Goal: Task Accomplishment & Management: Complete application form

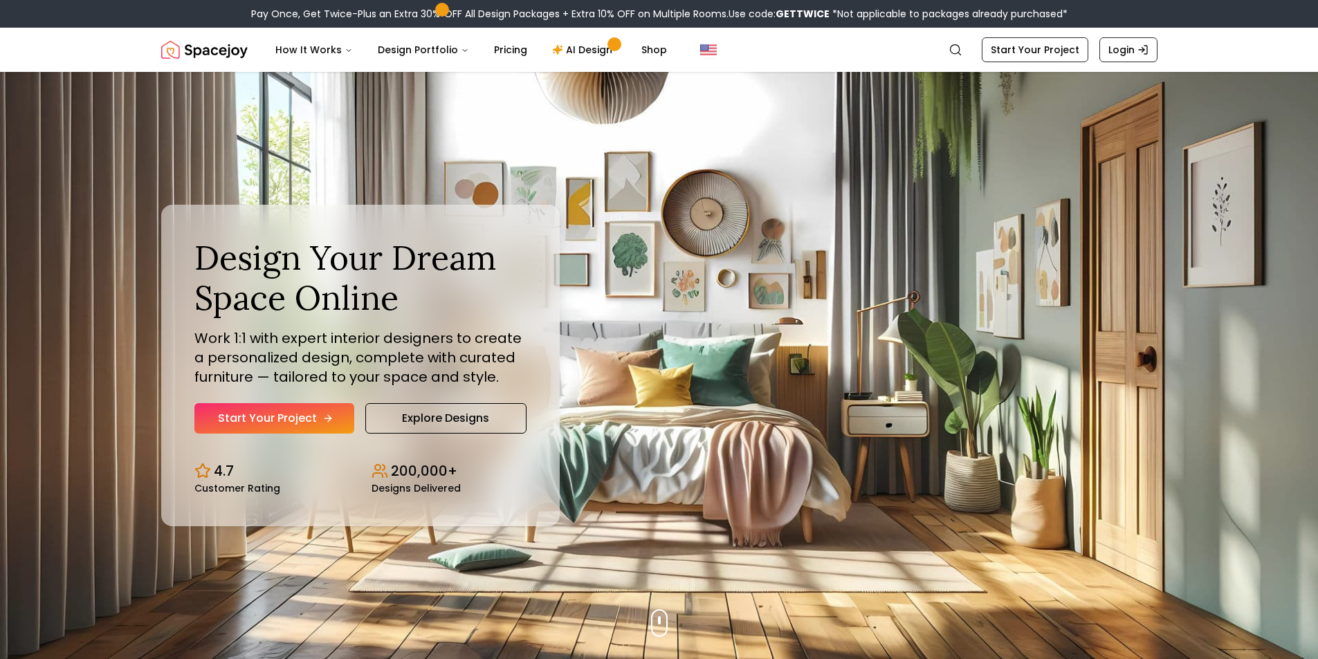
click at [333, 425] on link "Start Your Project" at bounding box center [274, 418] width 160 height 30
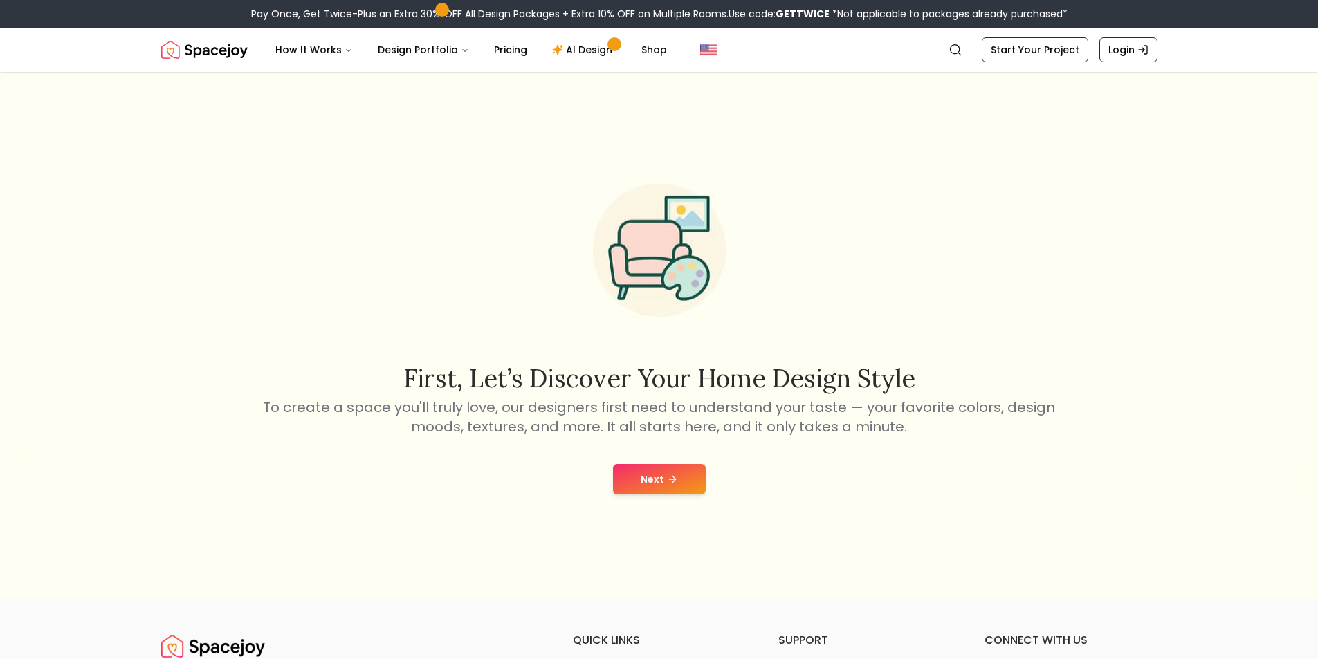
click at [629, 468] on button "Next" at bounding box center [659, 479] width 93 height 30
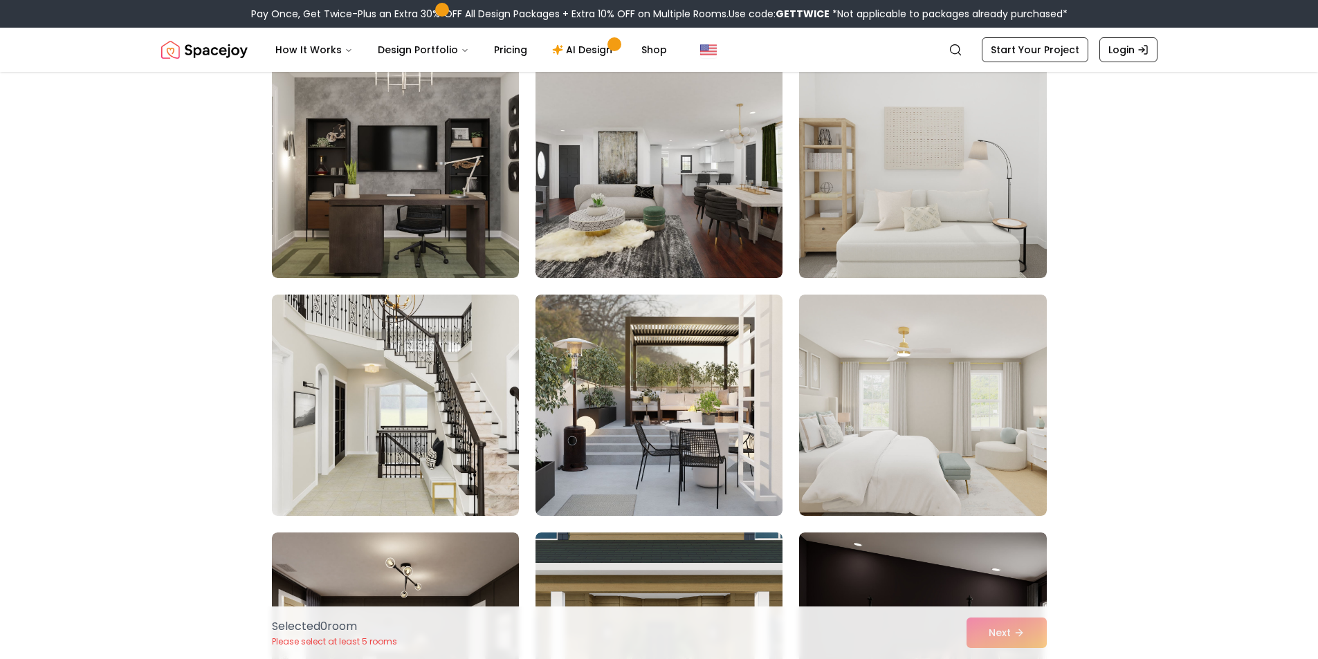
scroll to position [1799, 0]
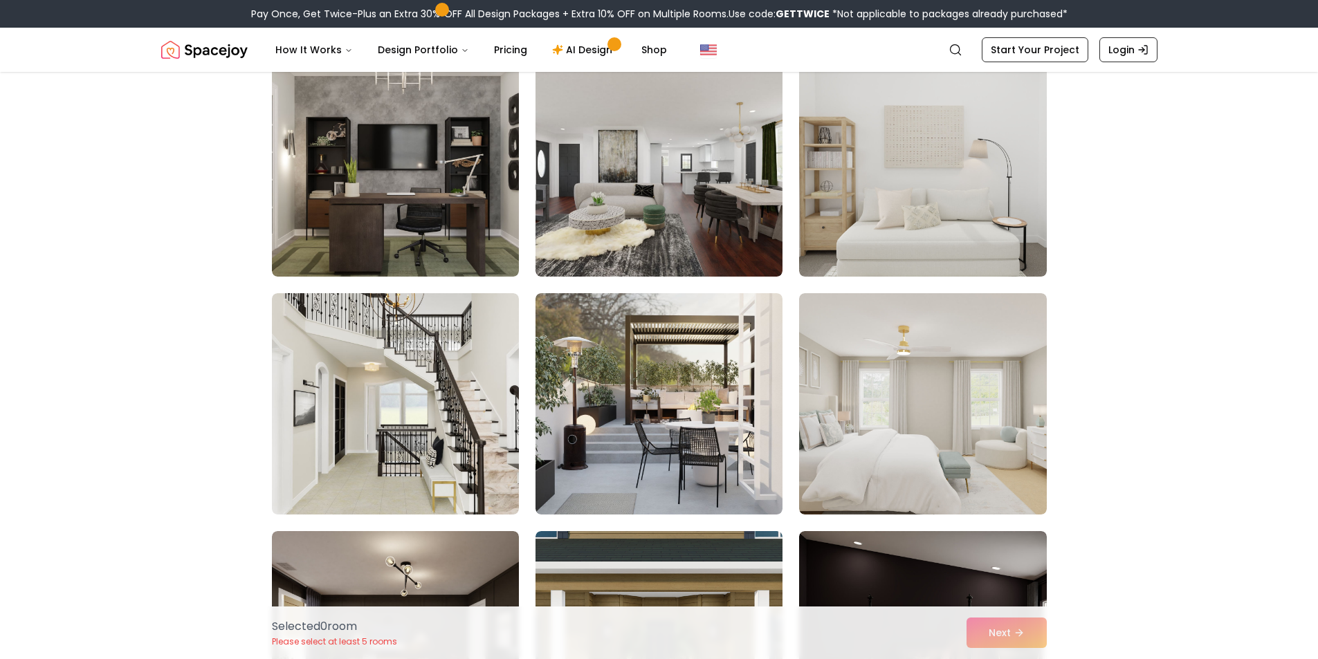
click at [578, 390] on img at bounding box center [658, 403] width 247 height 221
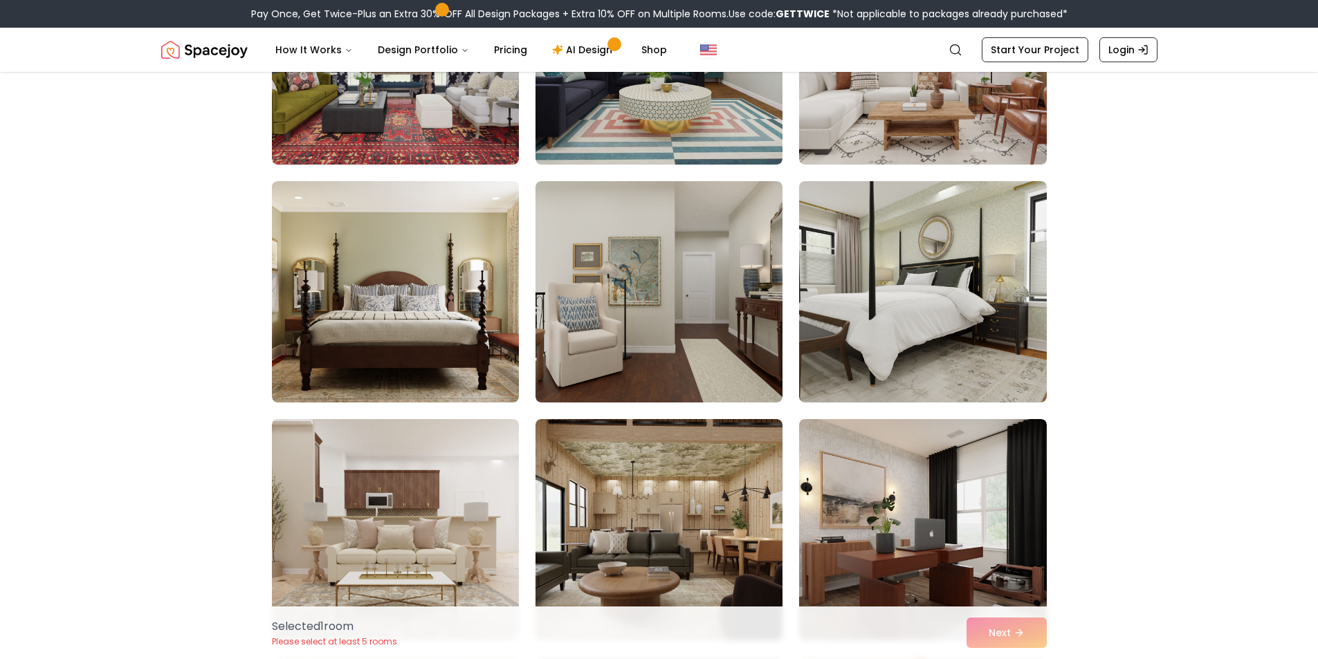
scroll to position [2906, 0]
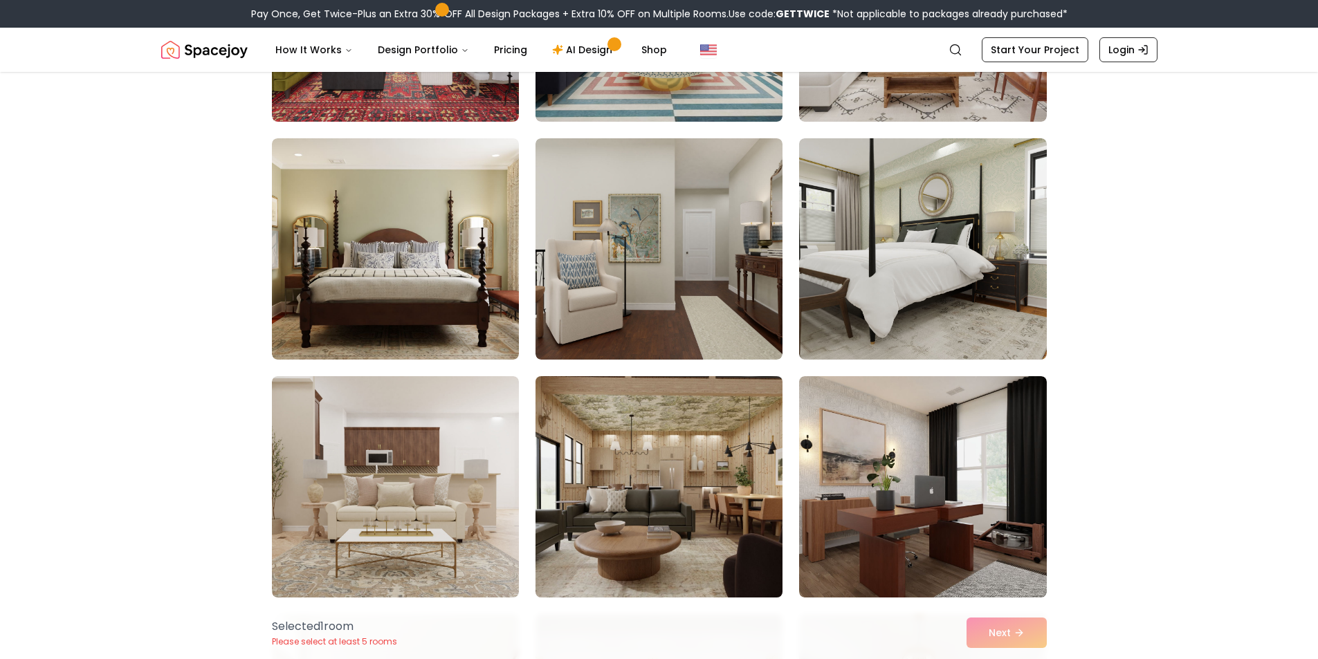
click at [583, 405] on img at bounding box center [658, 487] width 259 height 232
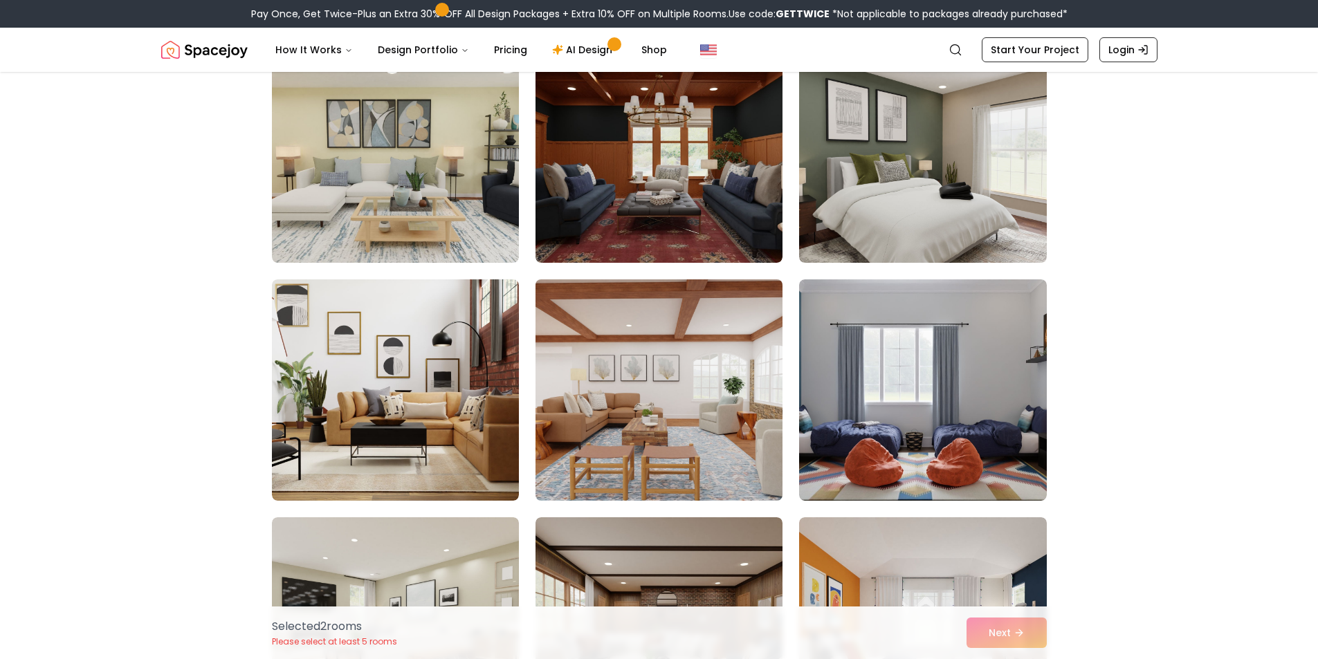
scroll to position [4912, 0]
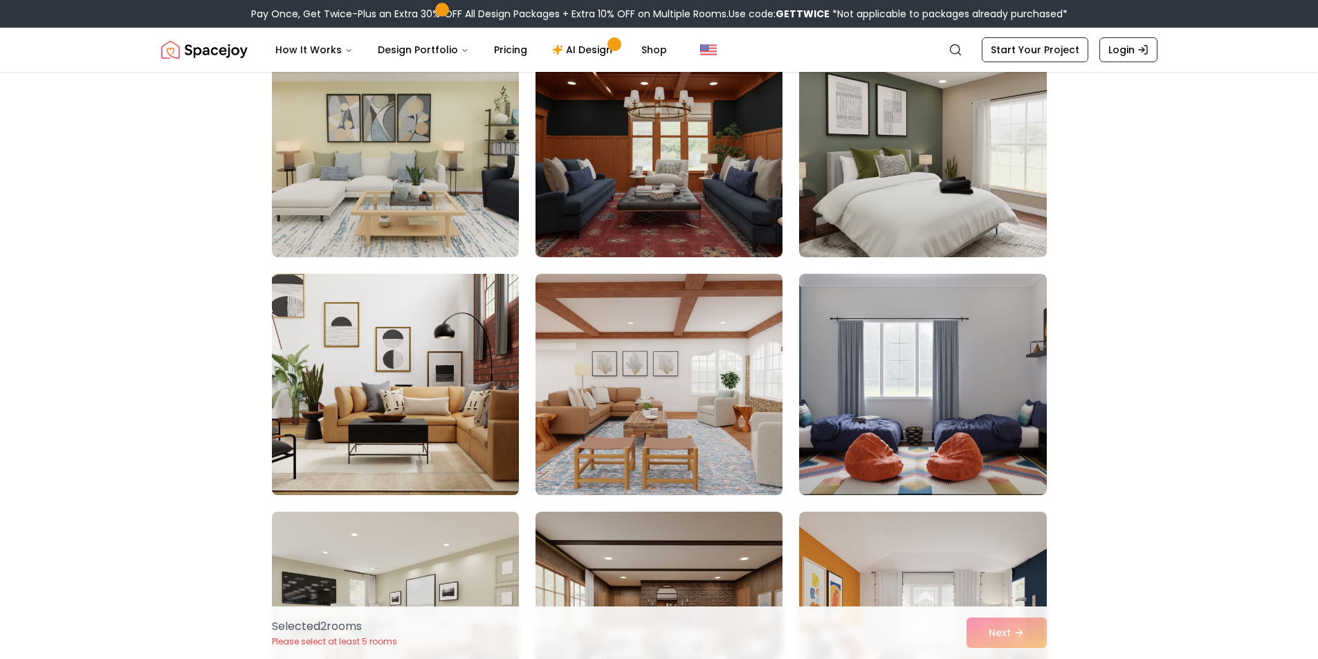
click at [506, 391] on img at bounding box center [395, 384] width 259 height 232
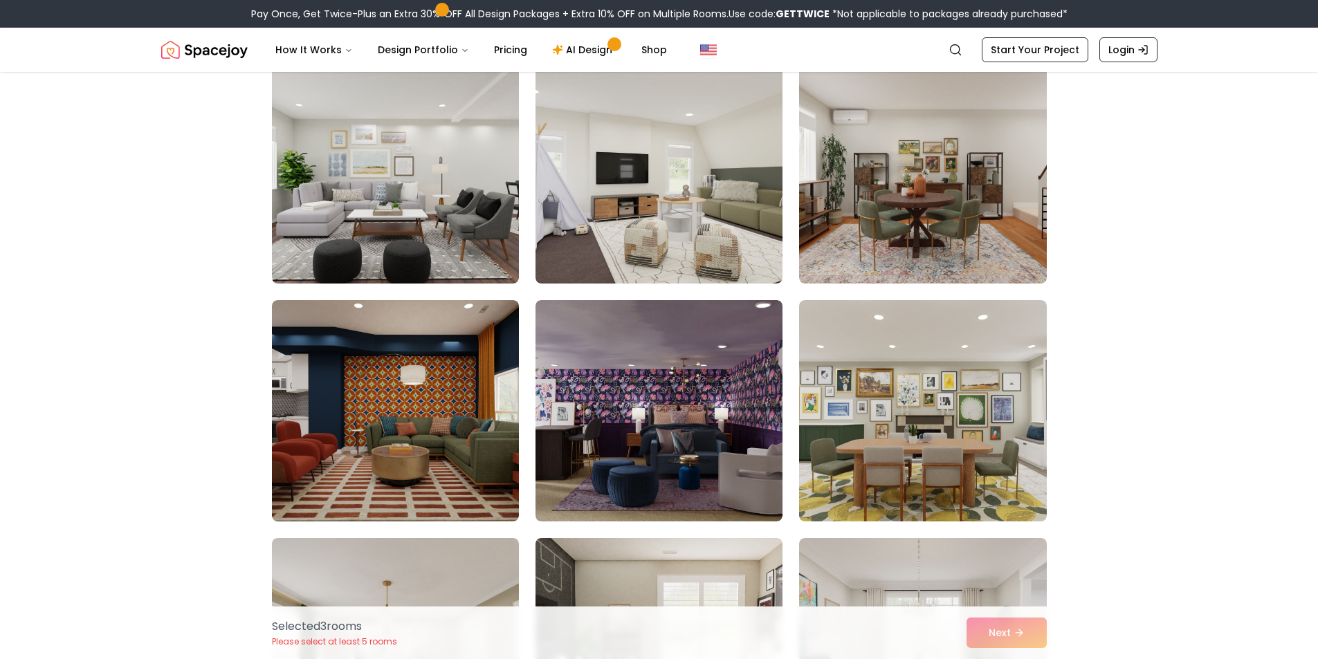
scroll to position [5604, 0]
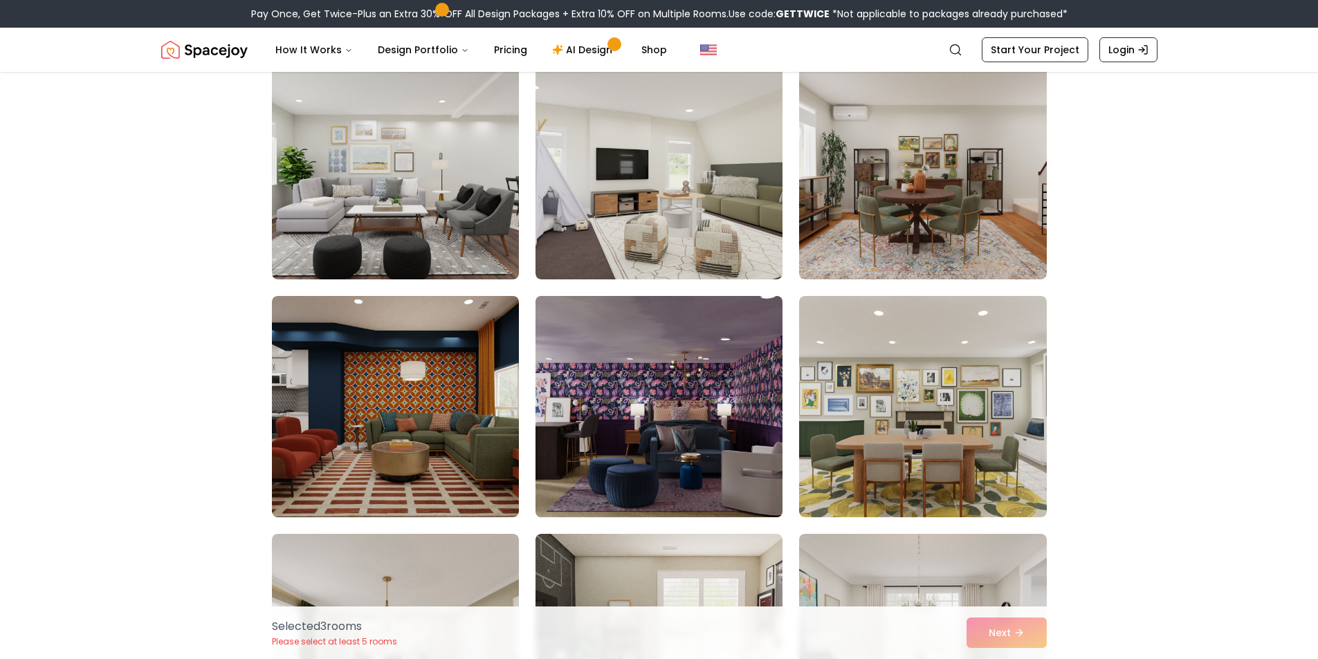
click at [596, 408] on img at bounding box center [658, 407] width 259 height 232
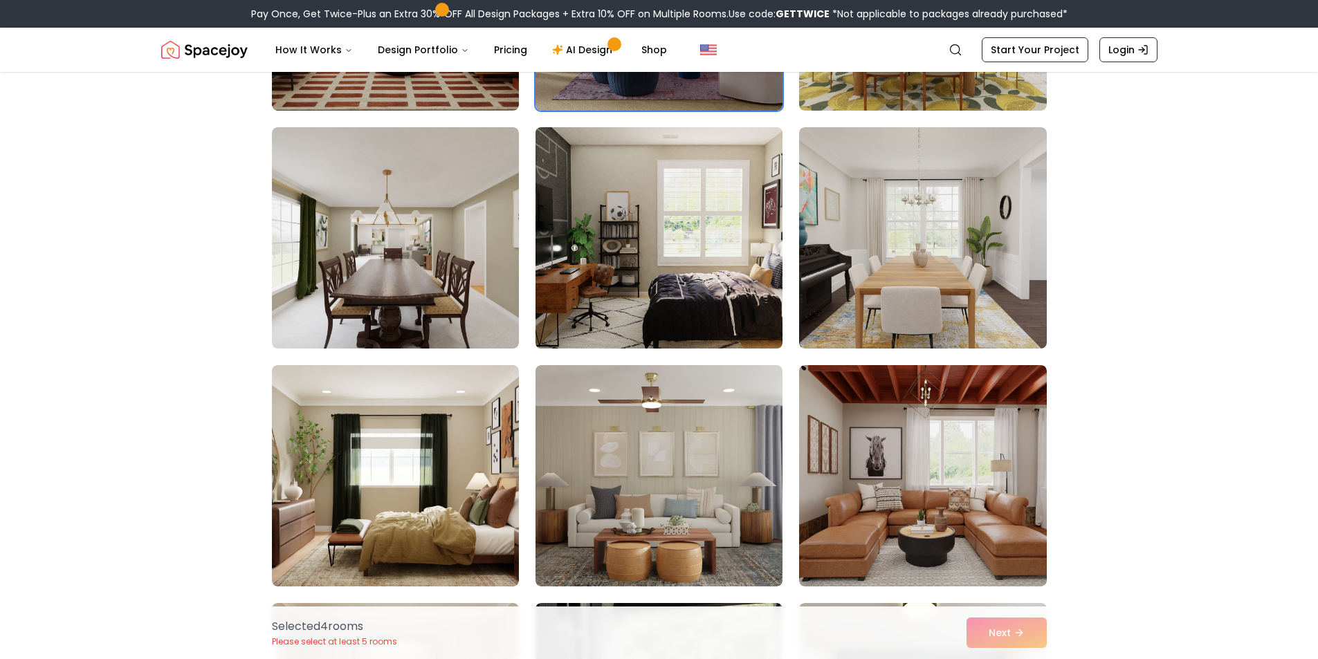
scroll to position [6019, 0]
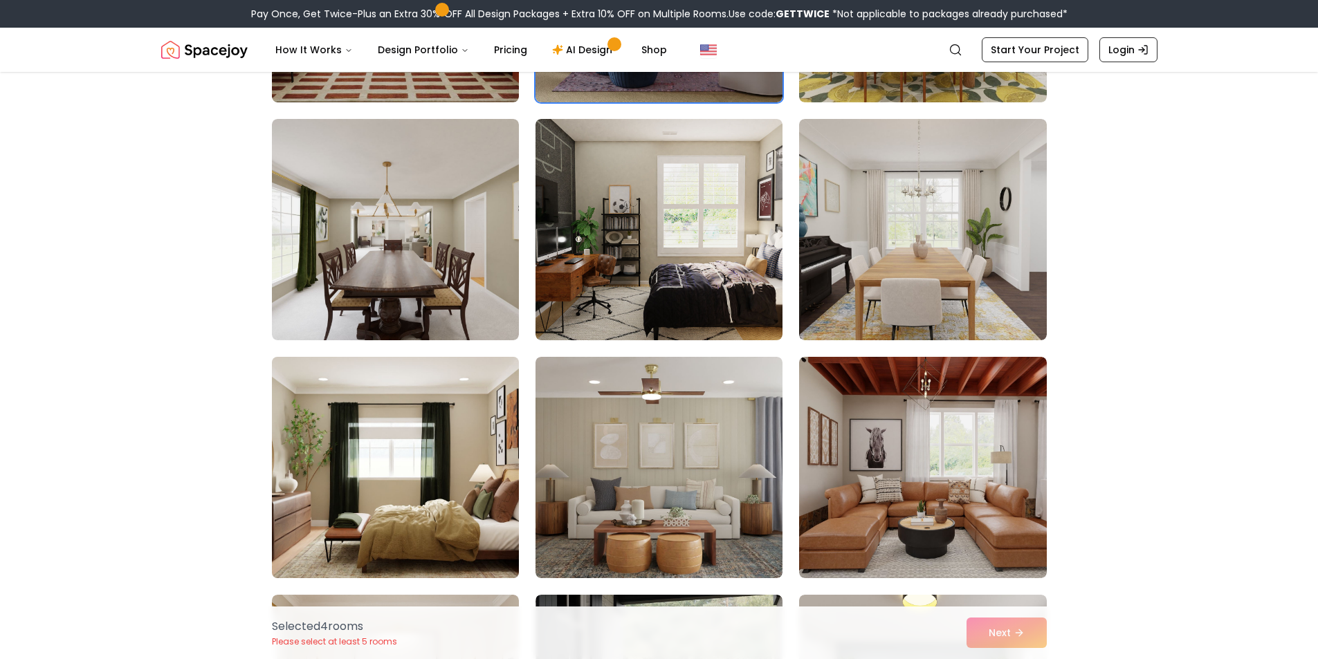
click at [494, 401] on img at bounding box center [395, 467] width 259 height 232
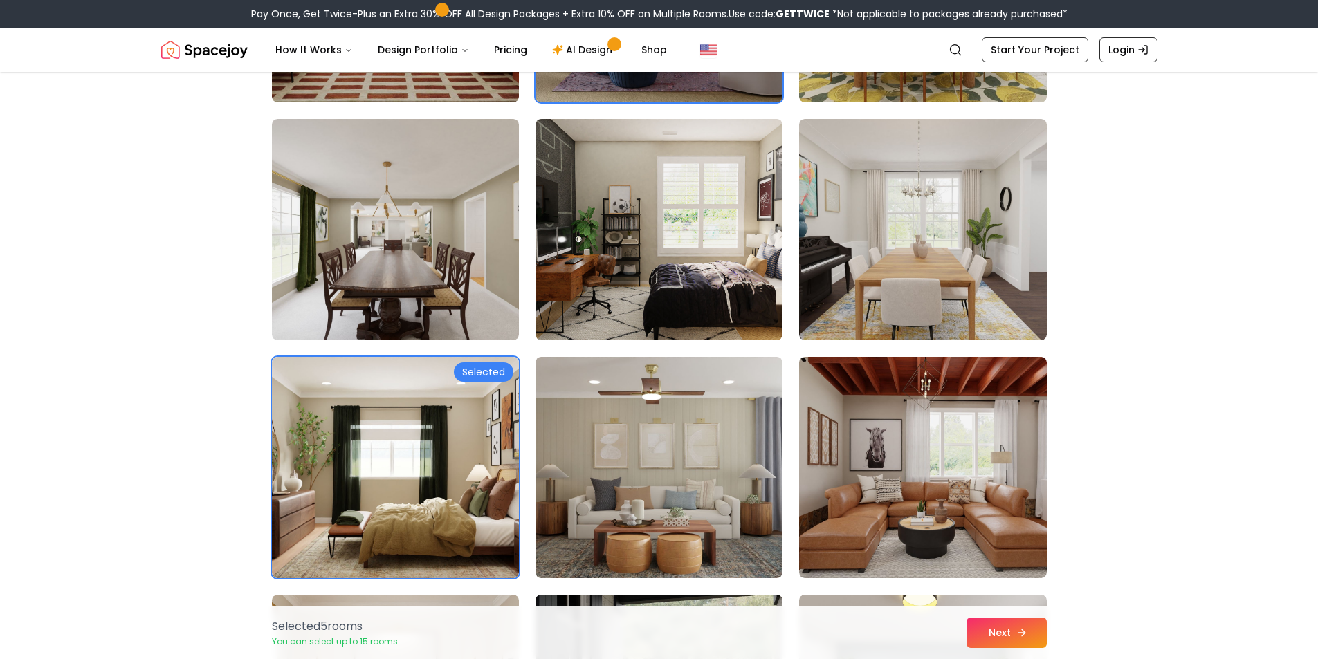
click at [1002, 623] on button "Next" at bounding box center [1007, 633] width 80 height 30
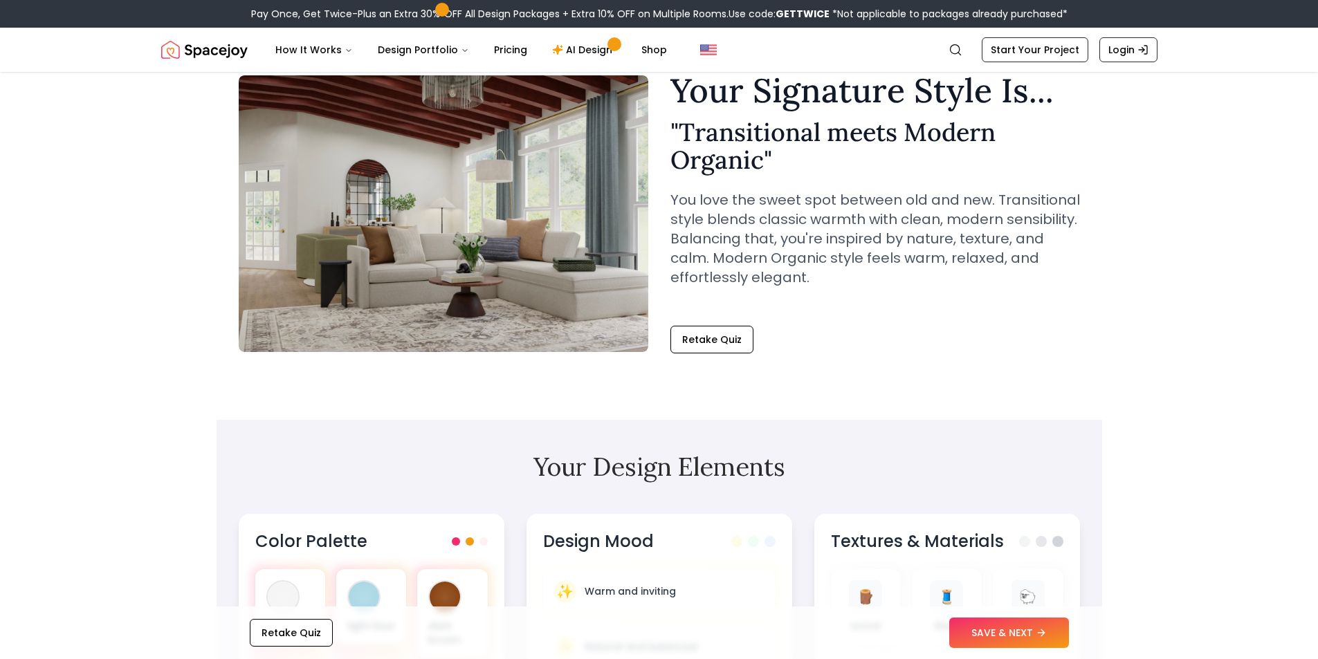
scroll to position [346, 0]
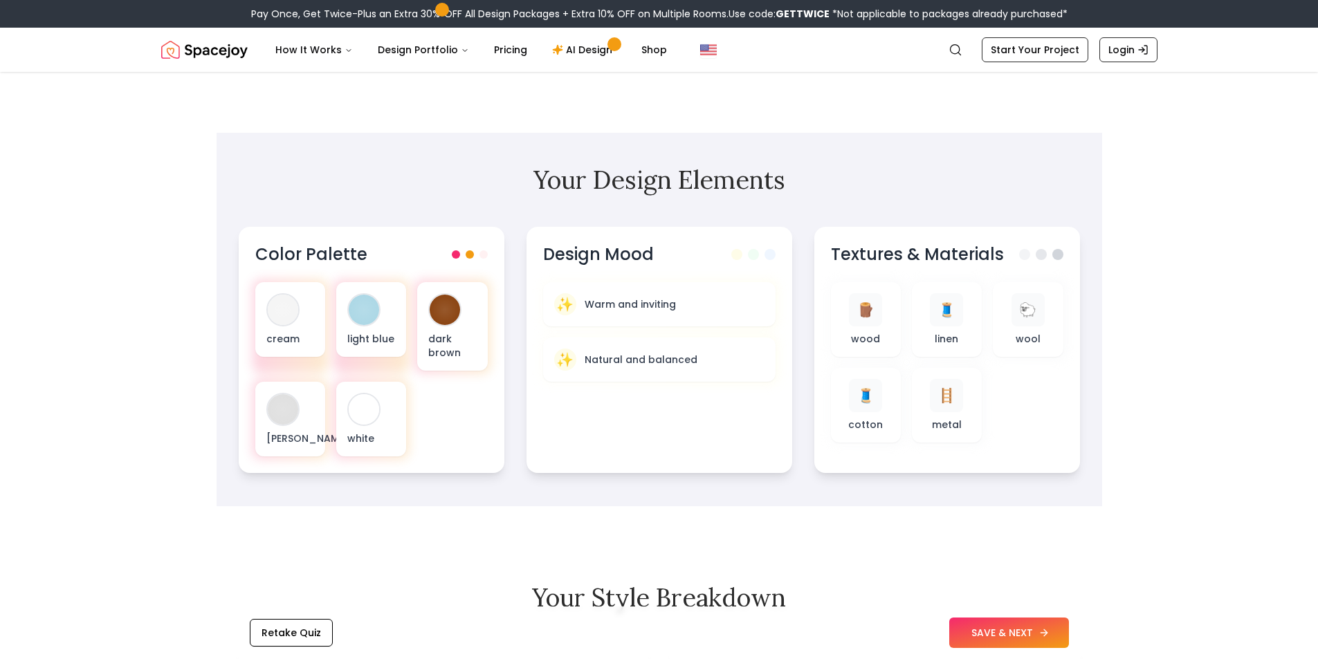
click at [976, 626] on button "SAVE & NEXT" at bounding box center [1009, 633] width 120 height 30
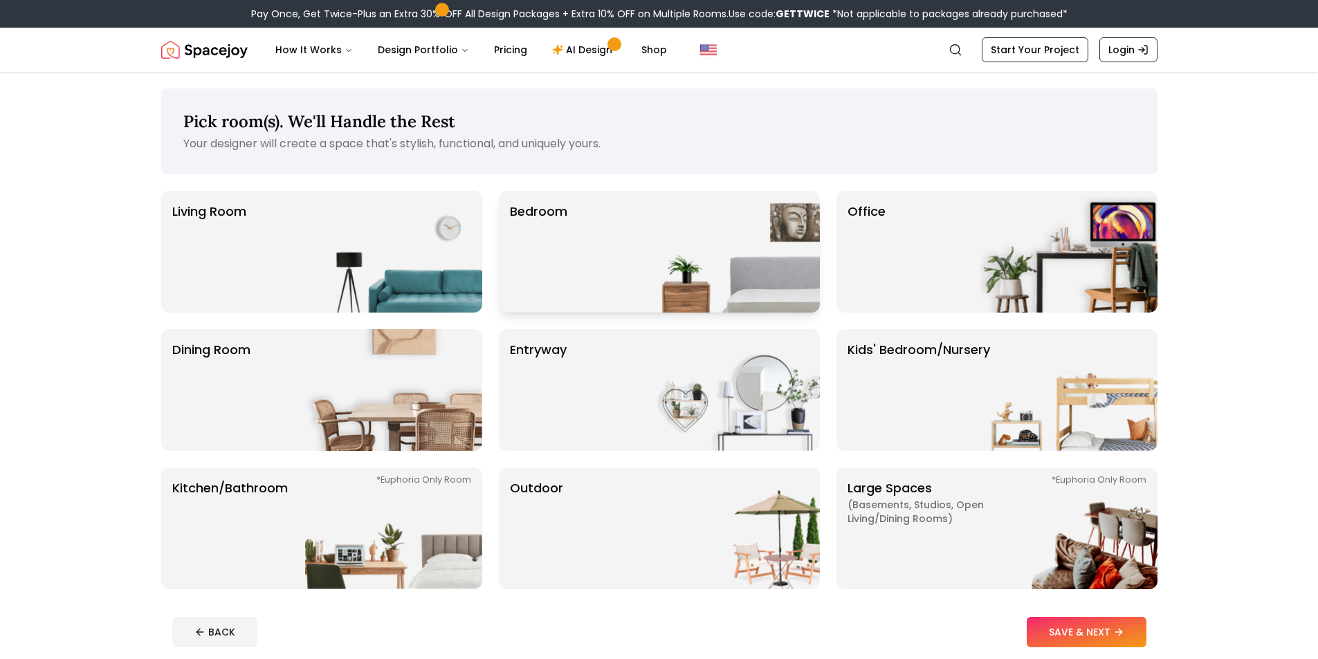
click at [551, 277] on p "Bedroom" at bounding box center [538, 252] width 57 height 100
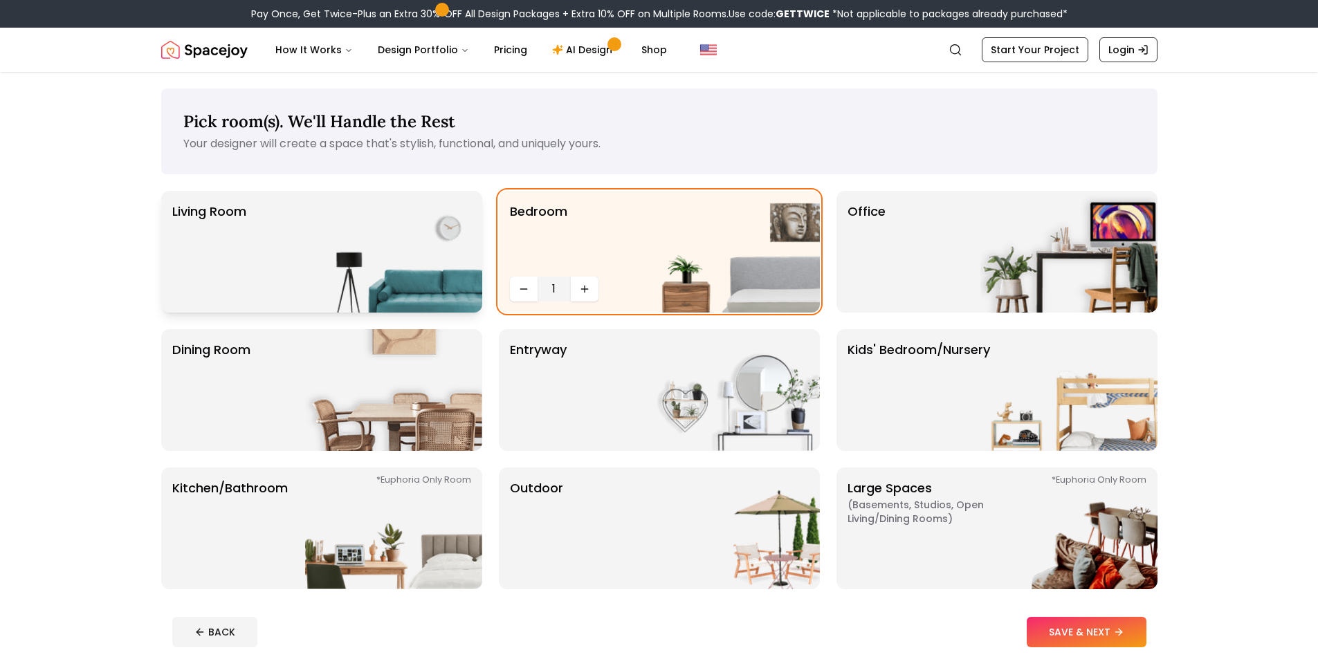
click at [445, 272] on img at bounding box center [393, 252] width 177 height 122
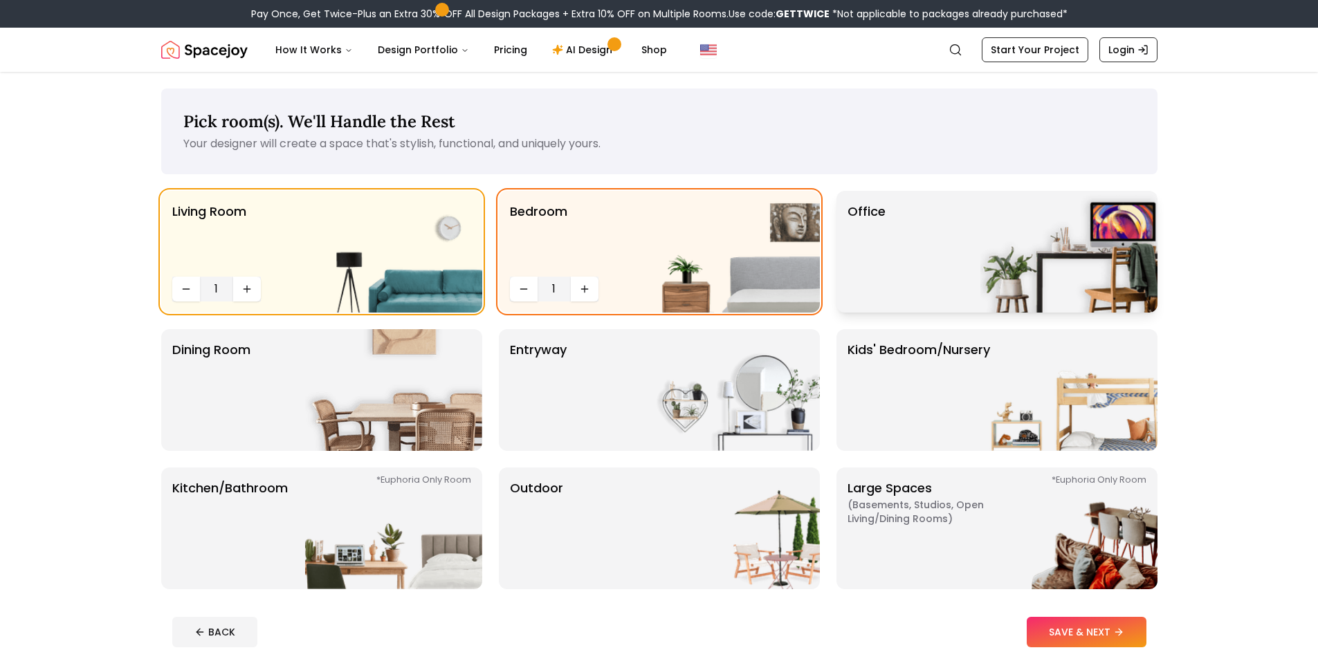
click at [953, 283] on div "Office" at bounding box center [996, 252] width 321 height 122
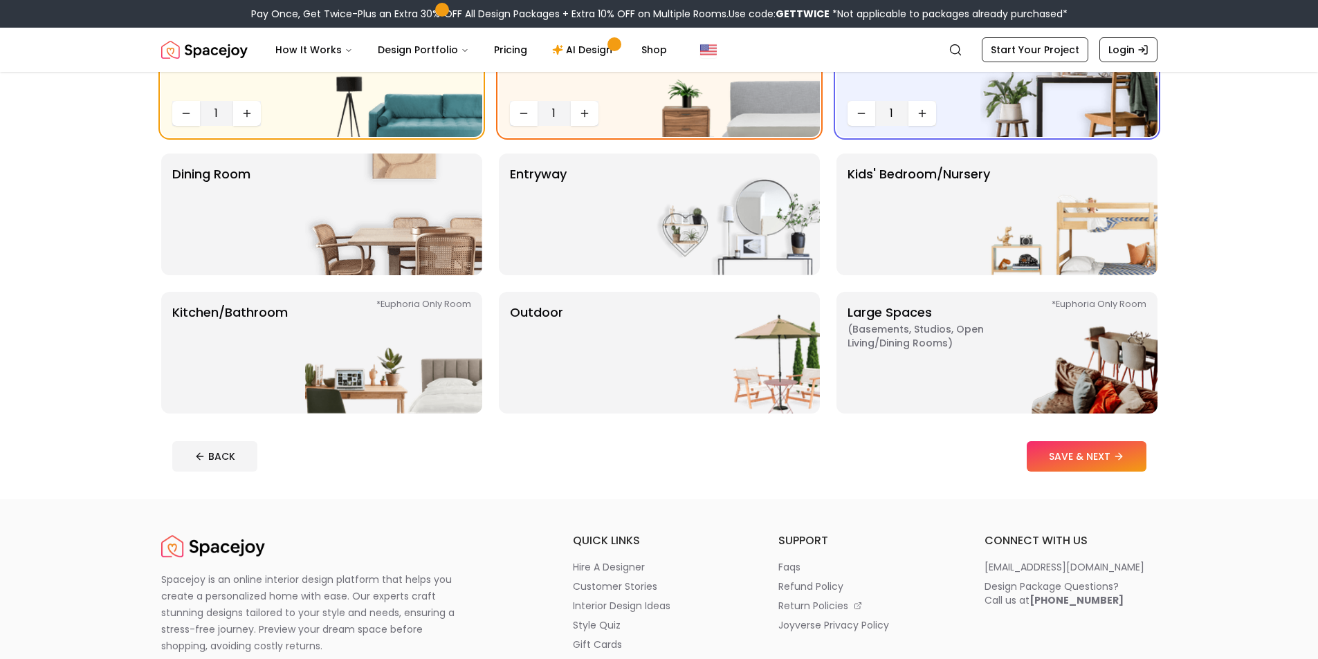
scroll to position [208, 0]
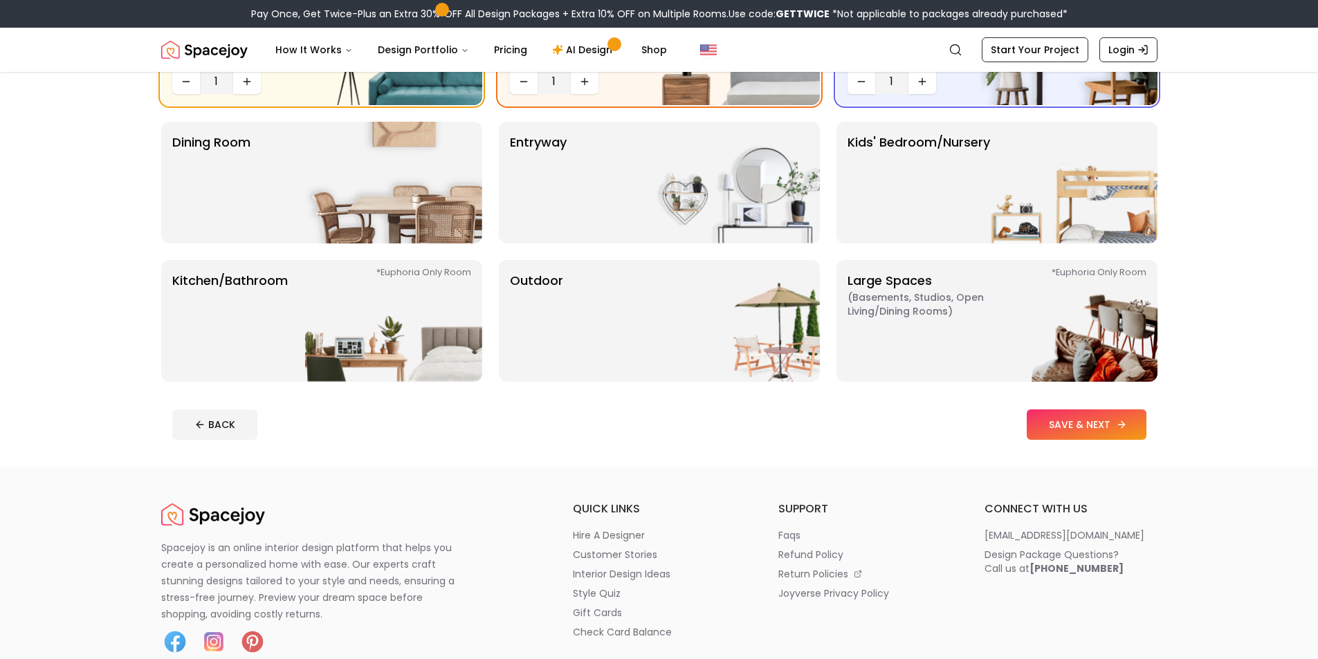
click at [1101, 428] on button "SAVE & NEXT" at bounding box center [1087, 425] width 120 height 30
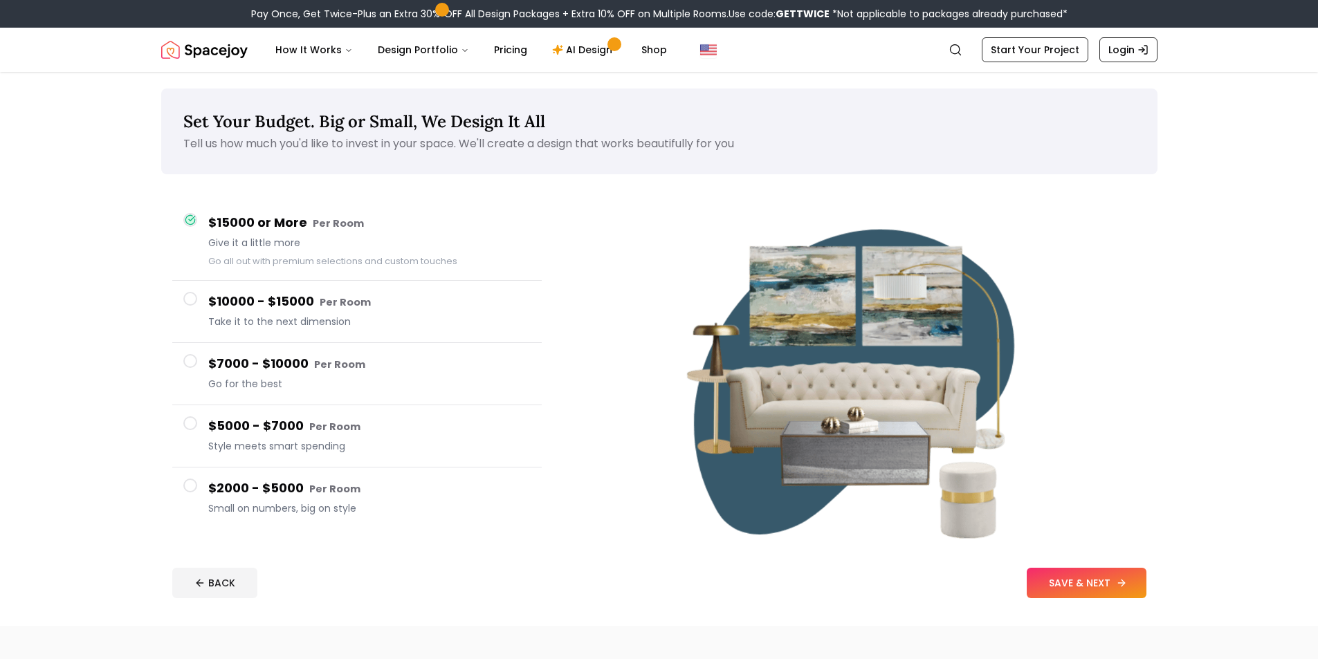
click at [1088, 594] on button "SAVE & NEXT" at bounding box center [1087, 583] width 120 height 30
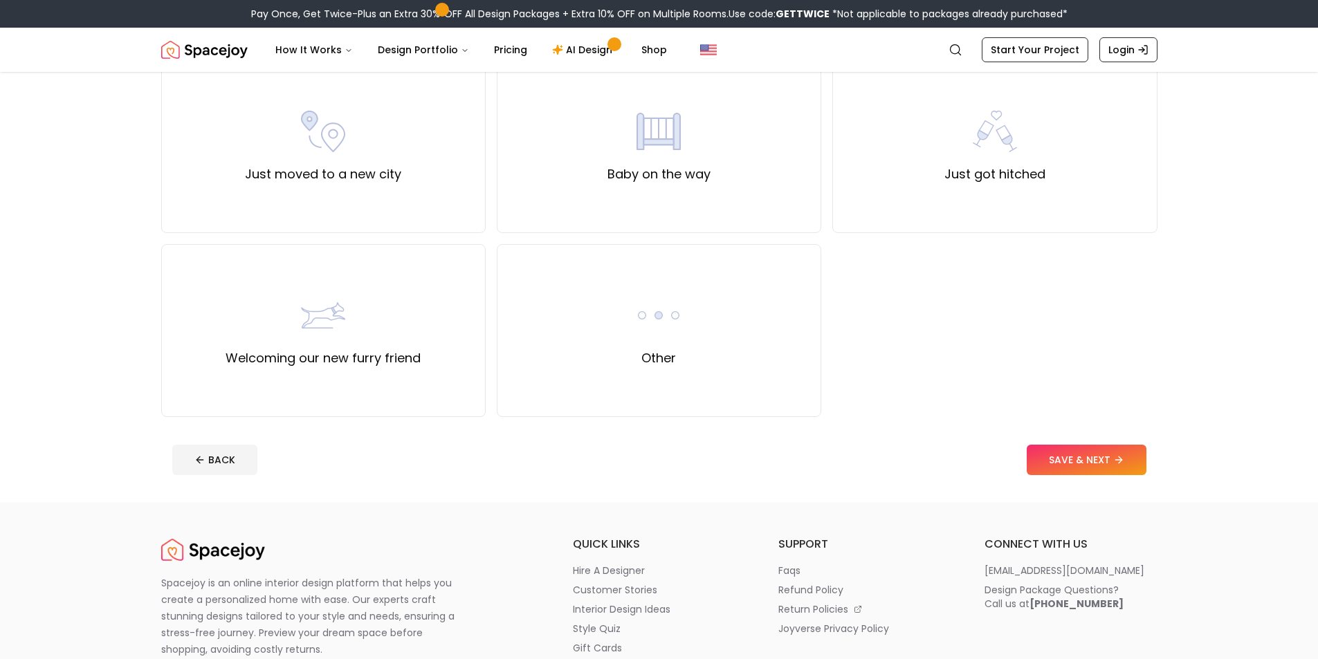
scroll to position [553, 0]
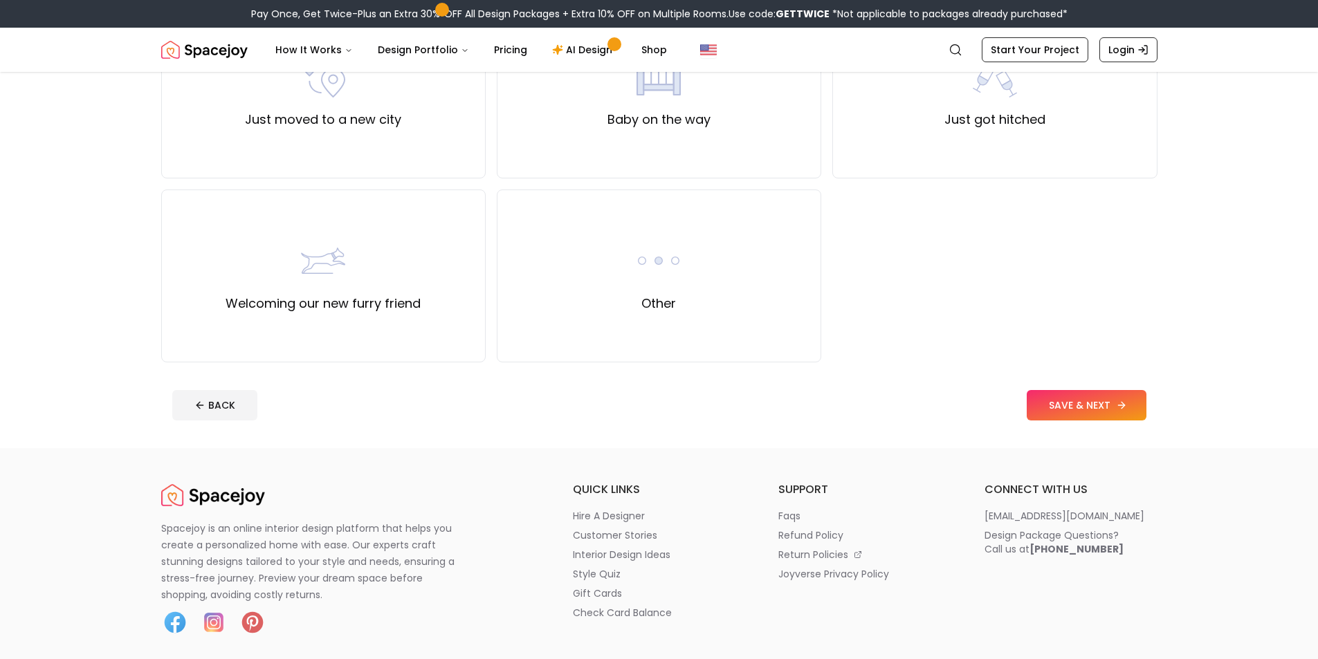
click at [1055, 412] on button "SAVE & NEXT" at bounding box center [1087, 405] width 120 height 30
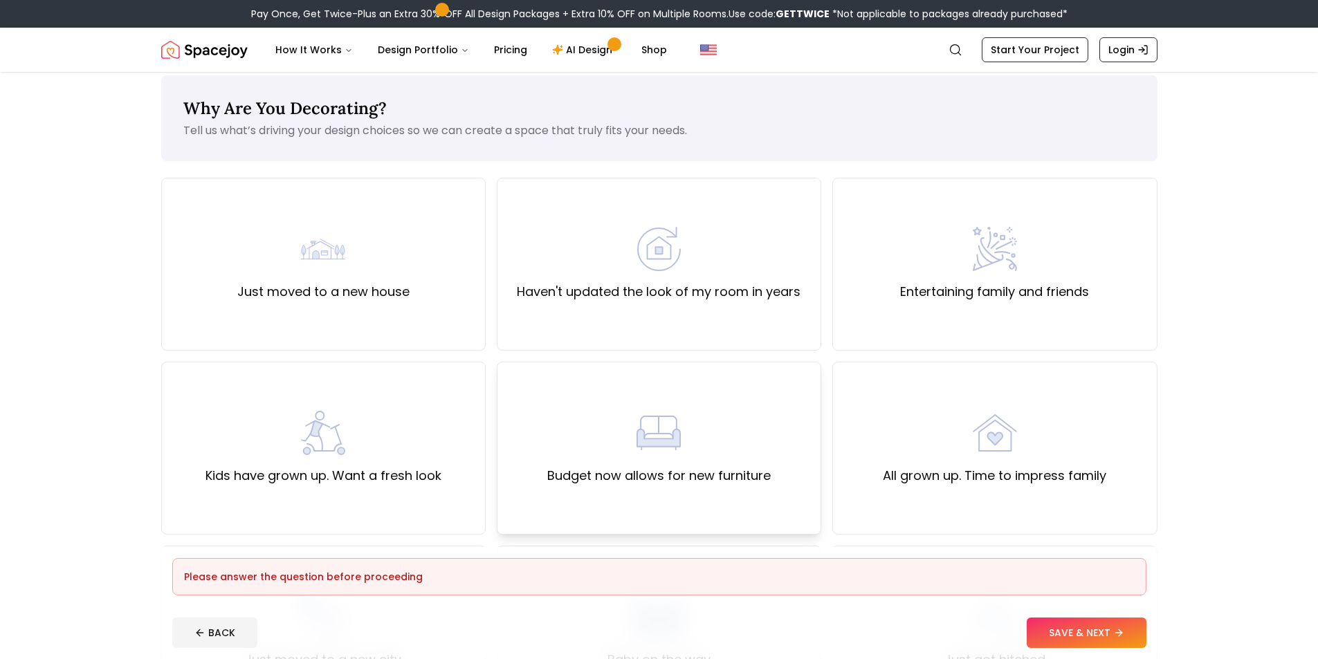
scroll to position [0, 0]
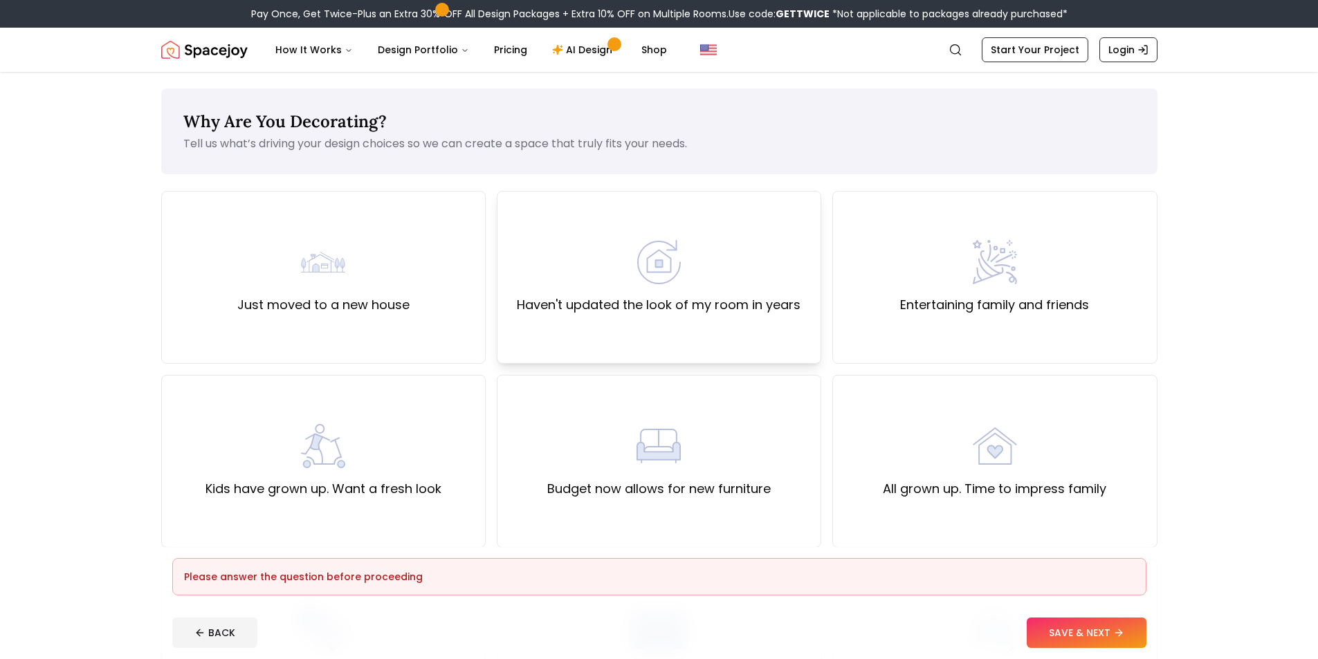
click at [697, 336] on div "Haven't updated the look of my room in years" at bounding box center [659, 277] width 324 height 173
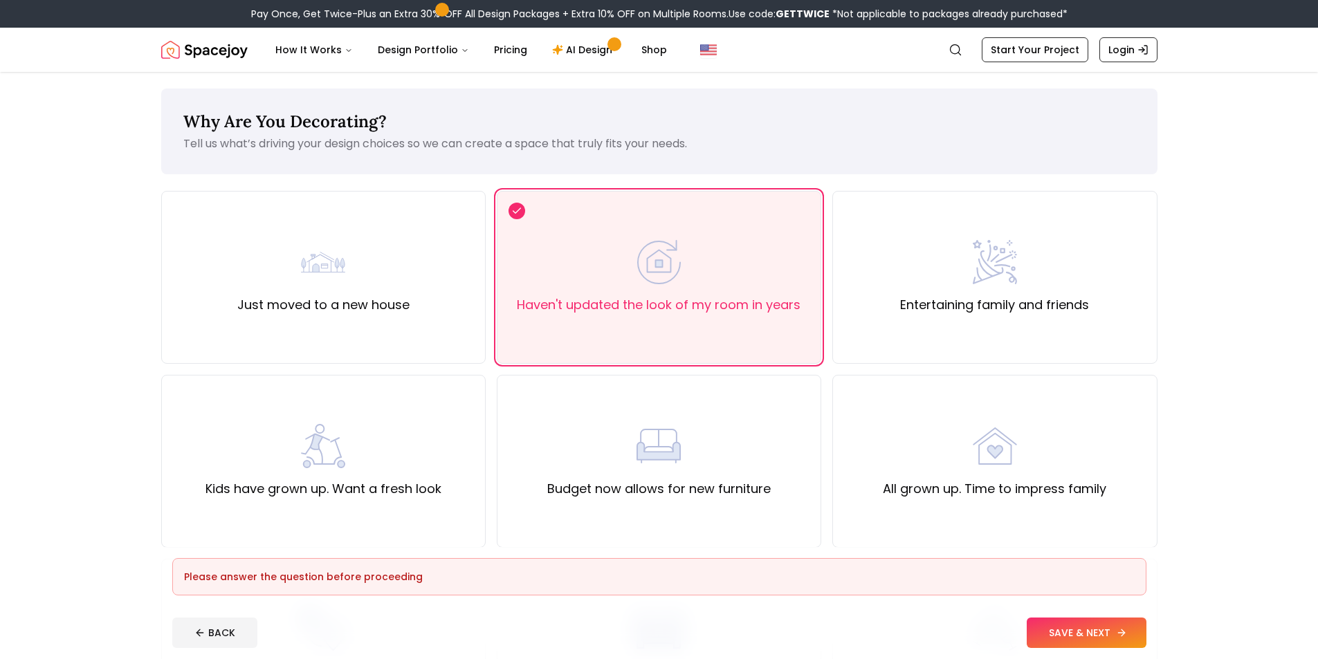
click at [1052, 633] on button "SAVE & NEXT" at bounding box center [1087, 633] width 120 height 30
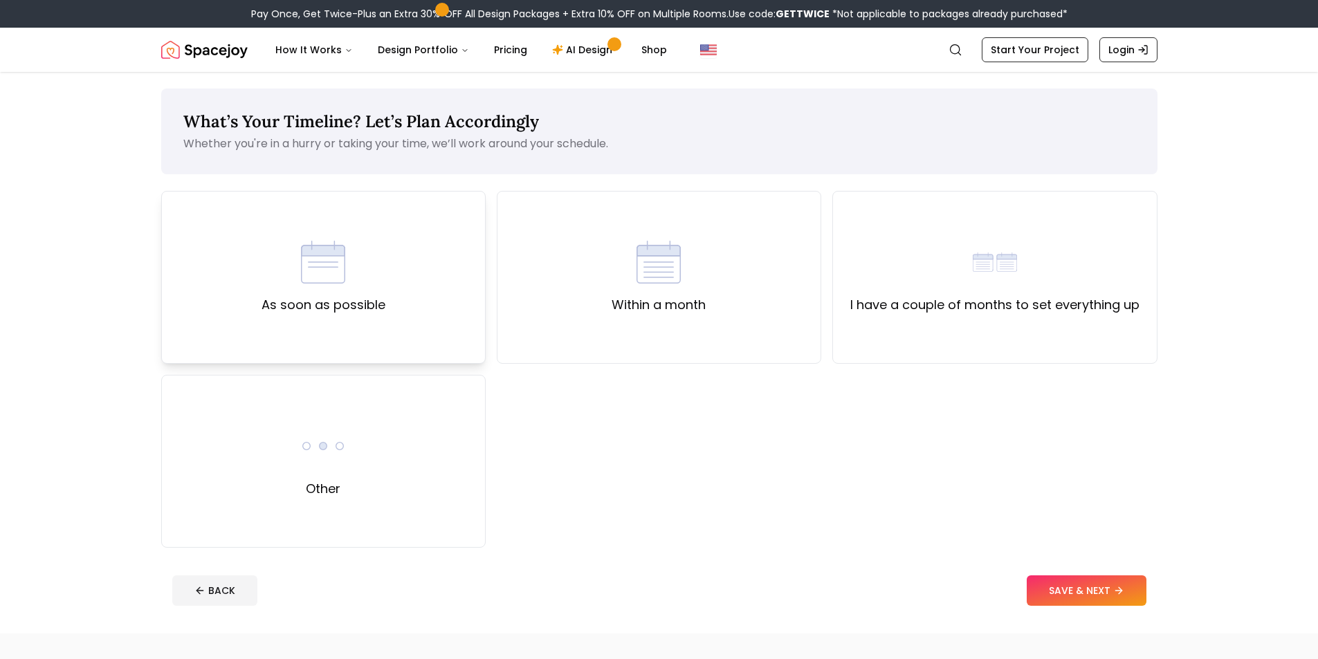
click at [388, 305] on div "As soon as possible" at bounding box center [323, 277] width 324 height 173
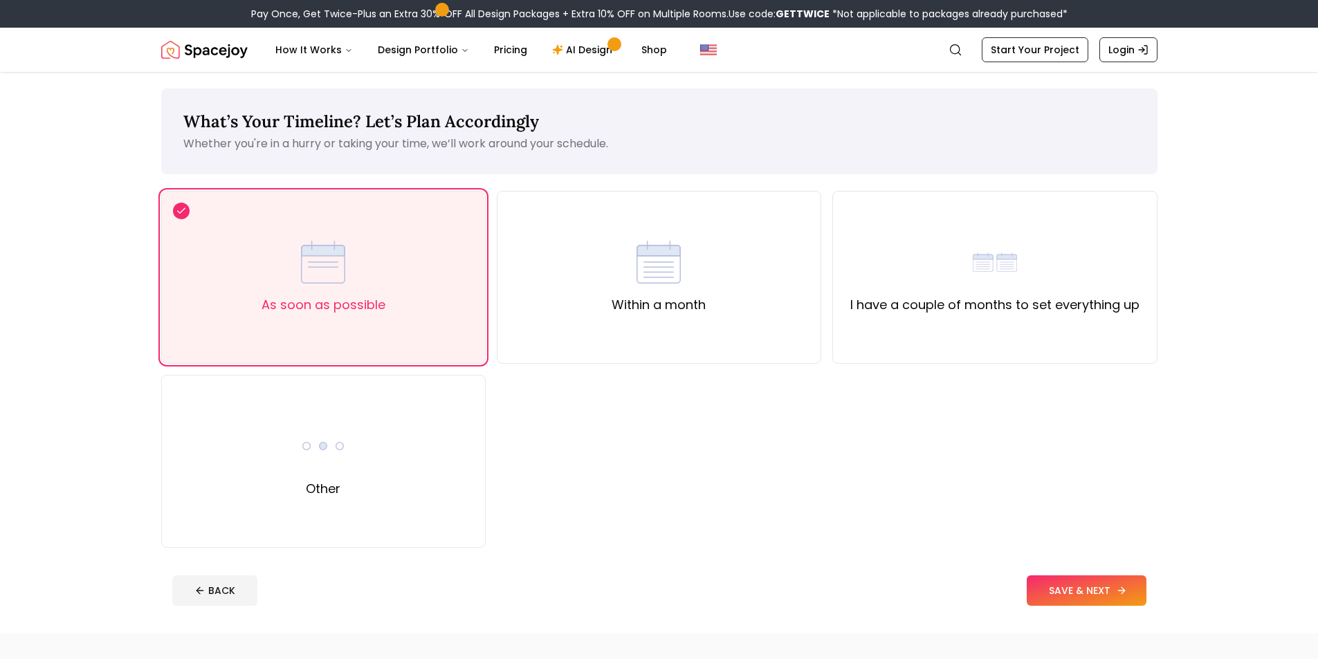
click at [1088, 590] on button "SAVE & NEXT" at bounding box center [1087, 591] width 120 height 30
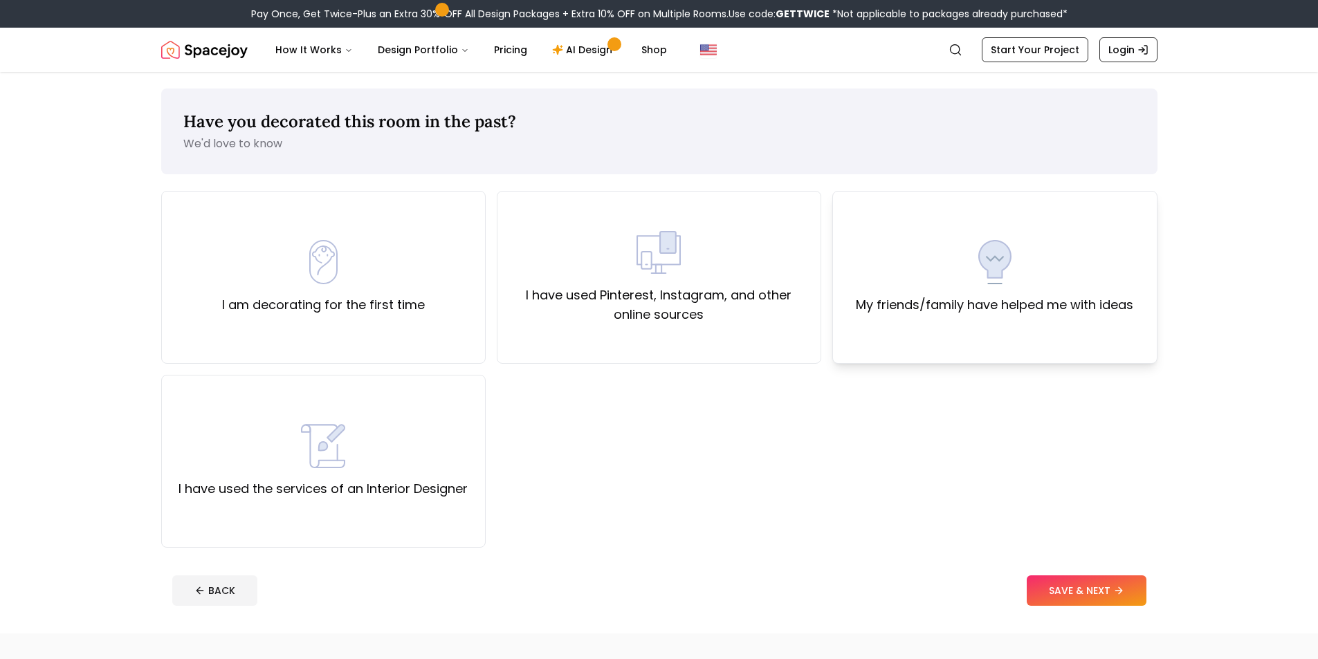
click at [897, 338] on div "My friends/family have helped me with ideas" at bounding box center [994, 277] width 324 height 173
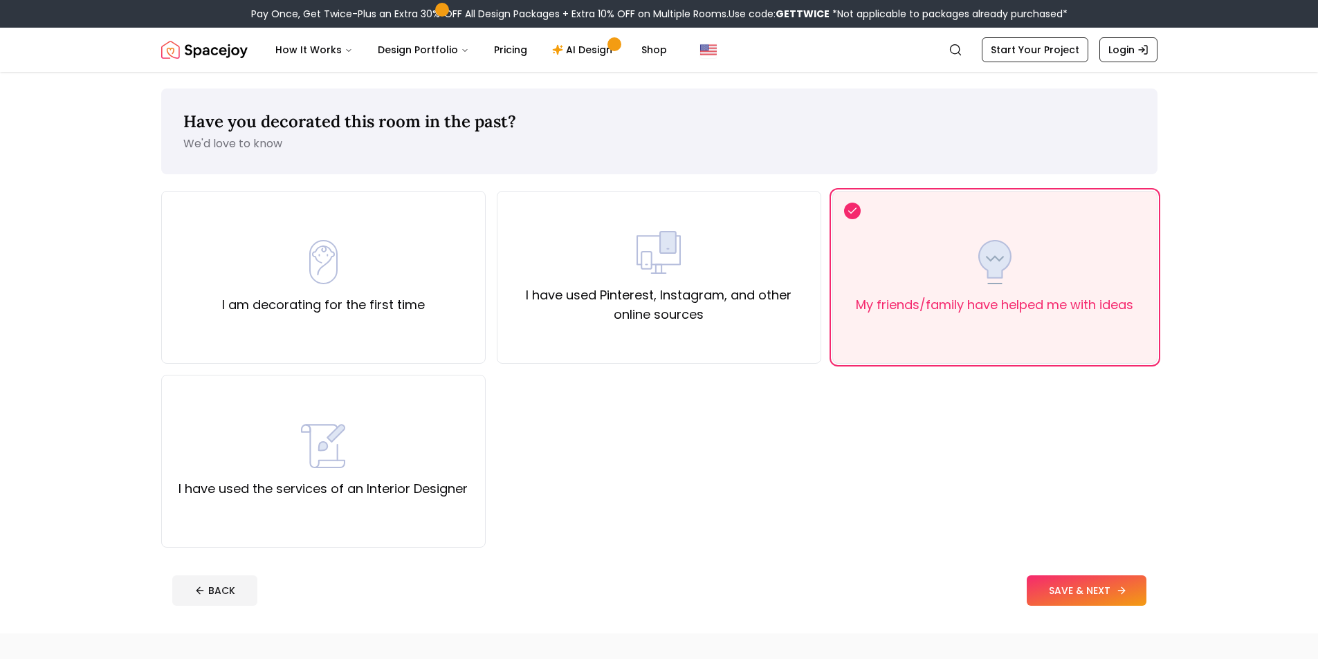
click at [1036, 580] on button "SAVE & NEXT" at bounding box center [1087, 591] width 120 height 30
